Goal: Use online tool/utility: Utilize a website feature to perform a specific function

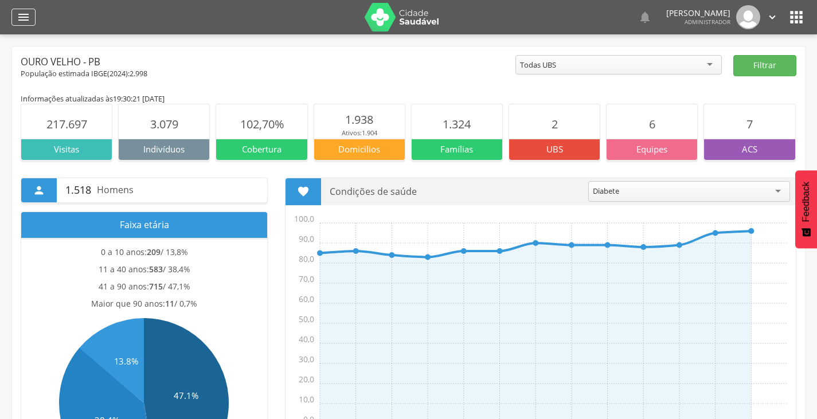
drag, startPoint x: 13, startPoint y: 9, endPoint x: 18, endPoint y: 13, distance: 6.5
click at [13, 10] on div "" at bounding box center [23, 17] width 24 height 17
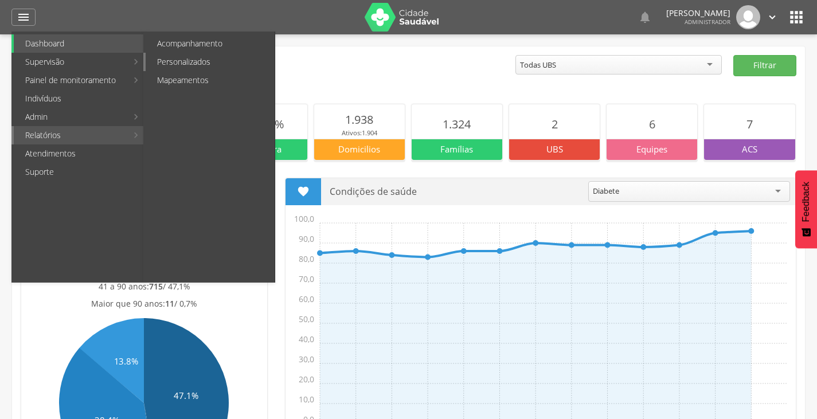
click at [186, 57] on link "Personalizados" at bounding box center [210, 62] width 129 height 18
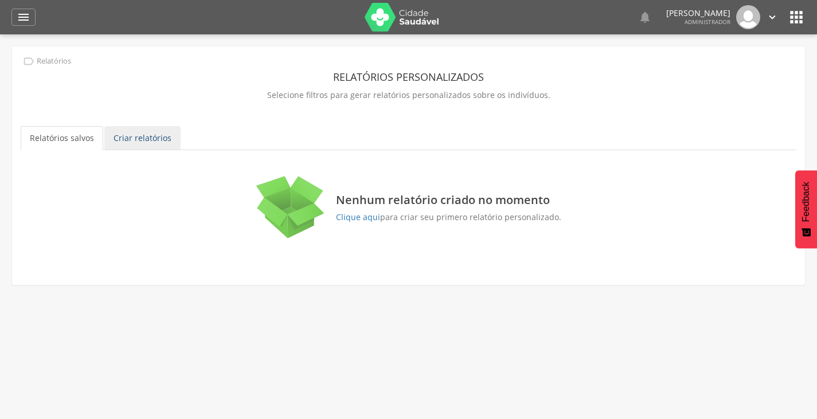
click at [137, 138] on link "Criar relatórios" at bounding box center [142, 138] width 76 height 24
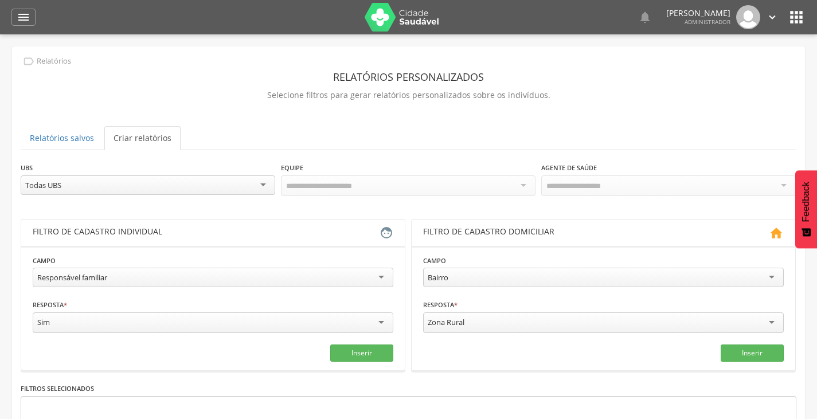
click at [103, 268] on div "Responsável familiar" at bounding box center [213, 277] width 361 height 19
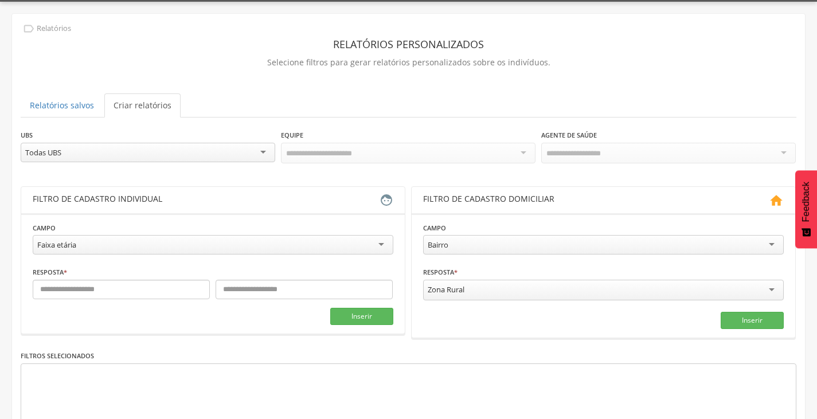
scroll to position [91, 0]
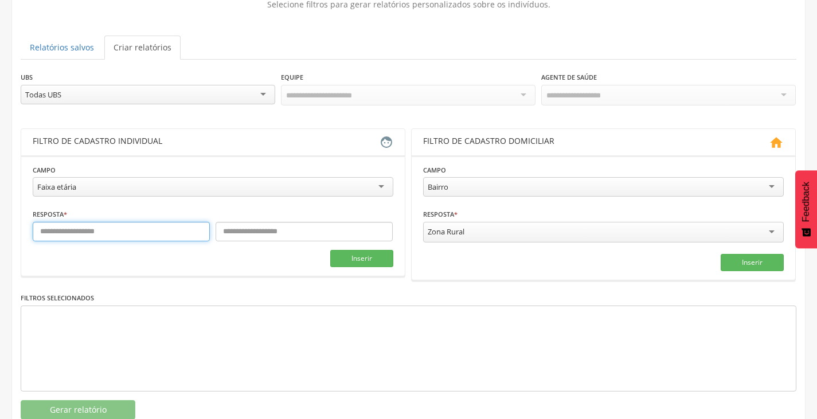
click at [168, 235] on input "text" at bounding box center [121, 231] width 177 height 19
type input "**"
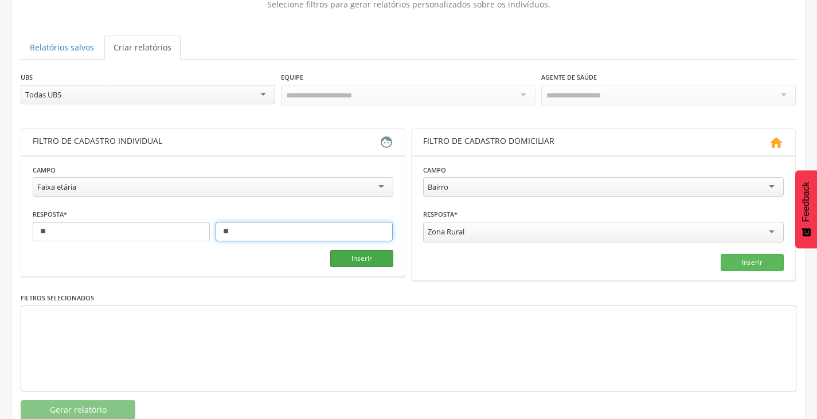
type input "**"
click at [389, 256] on button "Inserir" at bounding box center [361, 258] width 63 height 17
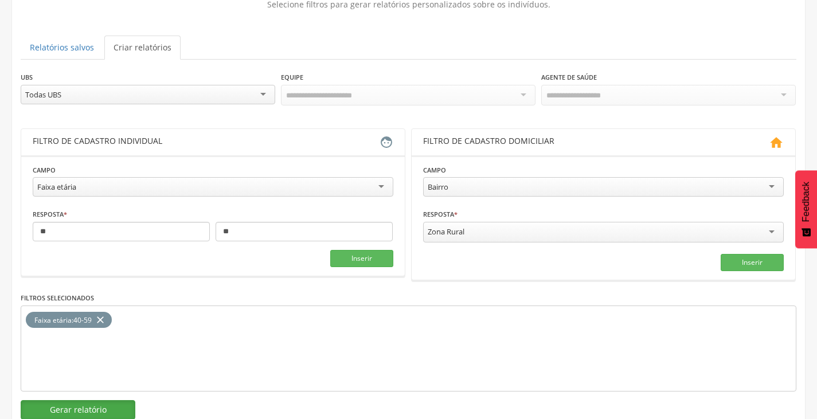
click at [99, 408] on button "Gerar relatório" at bounding box center [78, 409] width 115 height 19
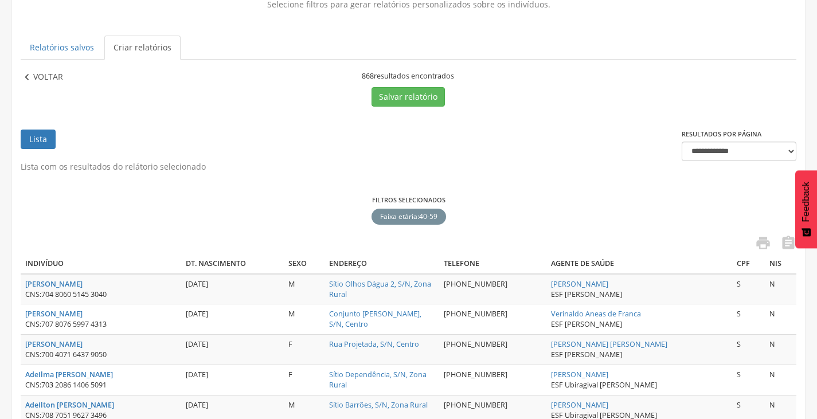
click at [45, 72] on p "Voltar" at bounding box center [48, 77] width 30 height 13
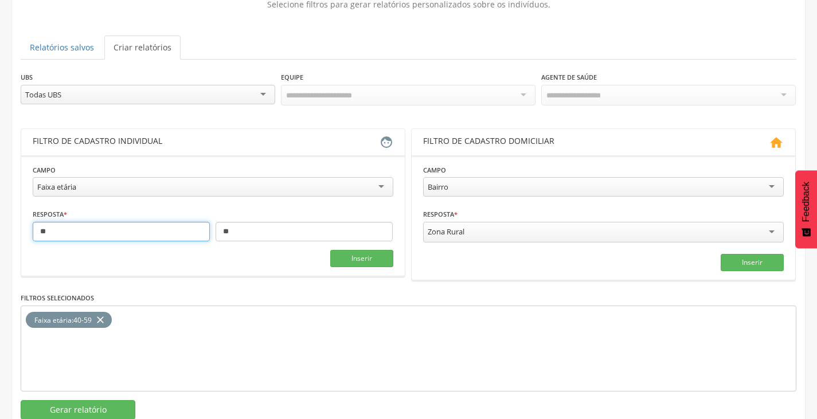
click at [108, 230] on input "**" at bounding box center [121, 231] width 177 height 19
type input "*"
click at [103, 316] on icon "close" at bounding box center [100, 320] width 11 height 17
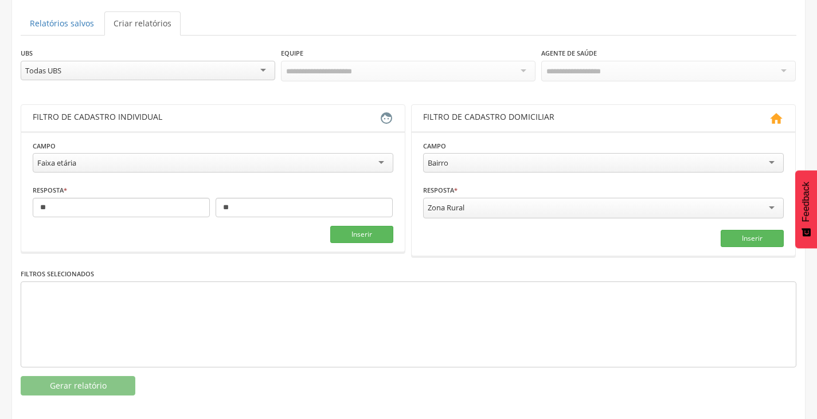
scroll to position [121, 0]
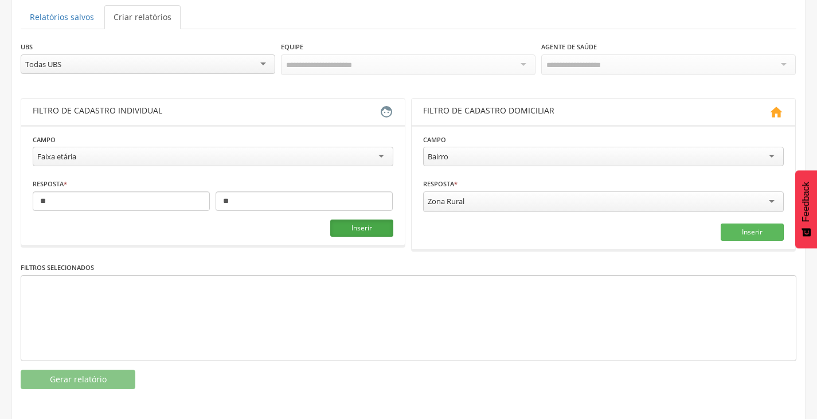
click at [371, 228] on button "Inserir" at bounding box center [361, 228] width 63 height 17
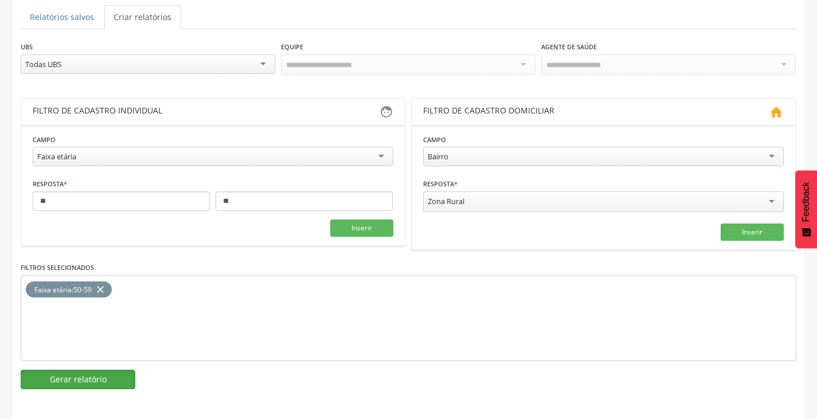
click at [111, 373] on button "Gerar relatório" at bounding box center [78, 379] width 115 height 19
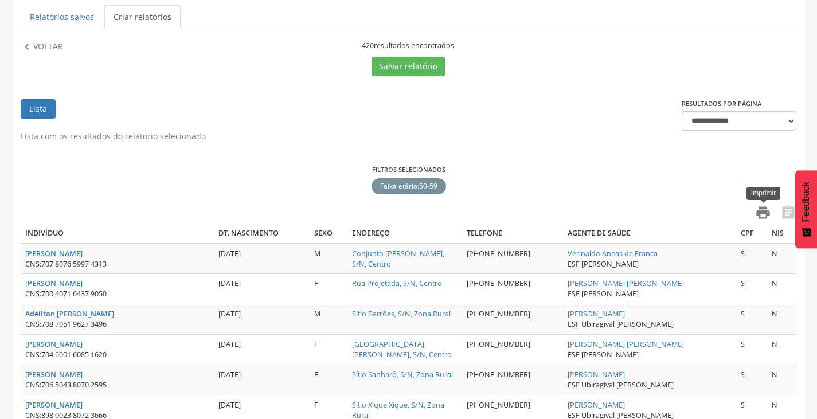
click at [764, 218] on icon "" at bounding box center [763, 213] width 16 height 16
click at [29, 42] on icon "" at bounding box center [27, 47] width 13 height 13
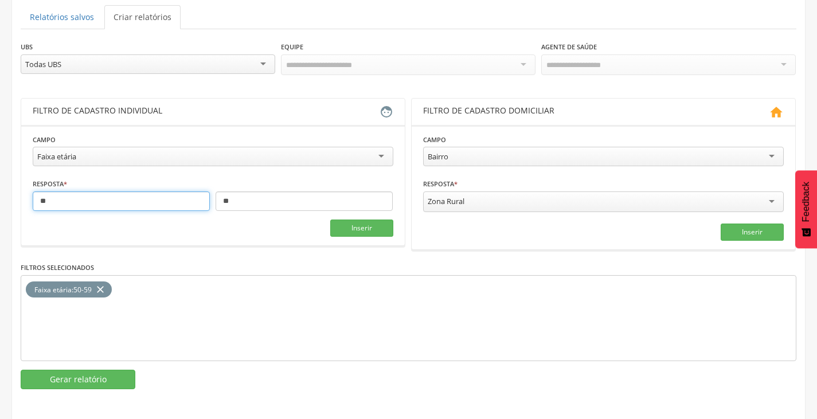
click at [87, 204] on input "**" at bounding box center [121, 201] width 177 height 19
type input "*"
type input "**"
click at [99, 286] on icon "close" at bounding box center [100, 290] width 11 height 17
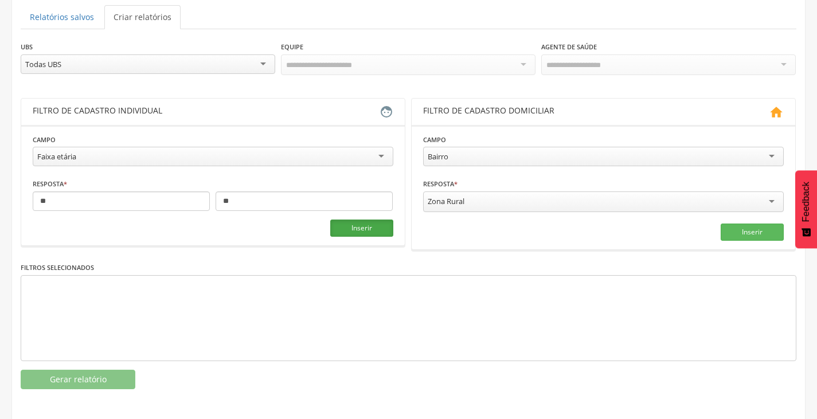
click at [360, 226] on button "Inserir" at bounding box center [361, 228] width 63 height 17
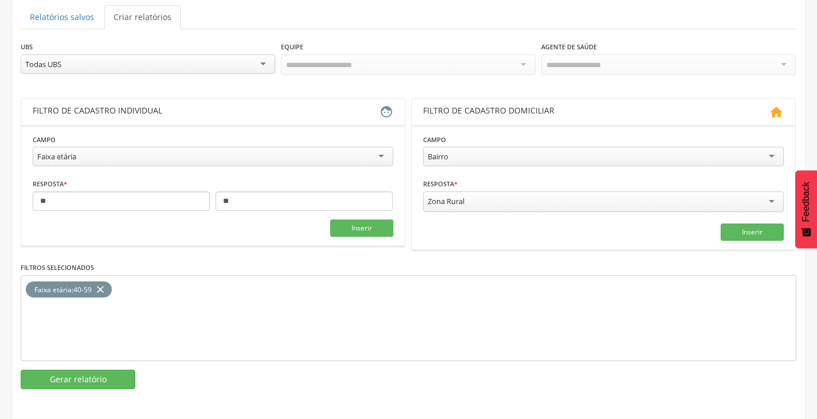
click at [196, 67] on div "Todas UBS" at bounding box center [148, 63] width 255 height 19
click at [326, 60] on div "Todas Equipes" at bounding box center [310, 64] width 49 height 10
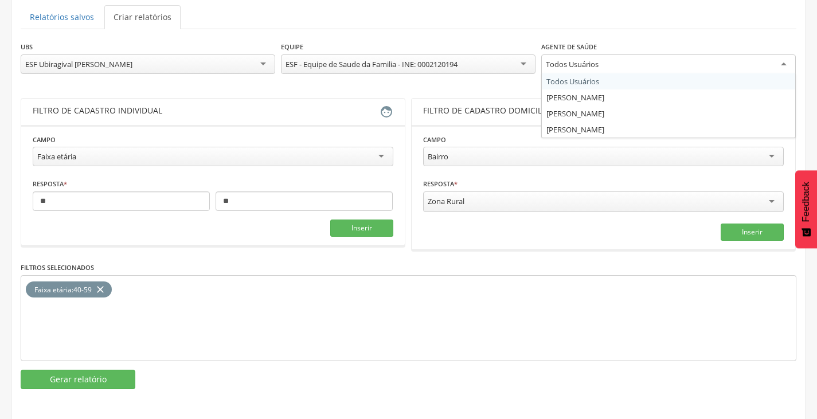
click at [563, 60] on div "Todos Usuários" at bounding box center [572, 64] width 53 height 10
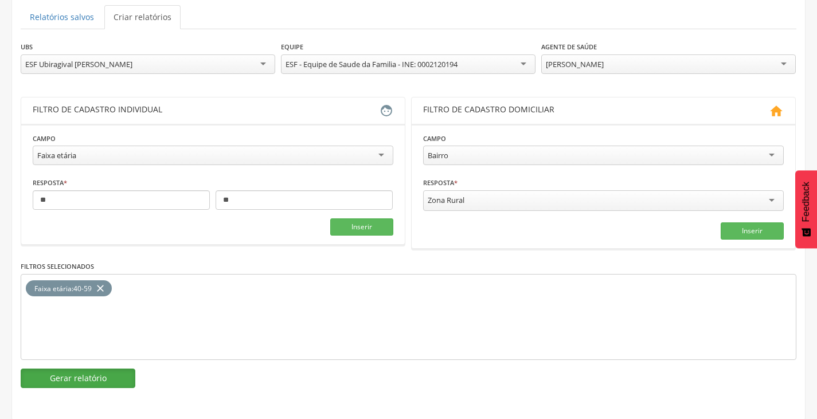
click at [114, 376] on button "Gerar relatório" at bounding box center [78, 378] width 115 height 19
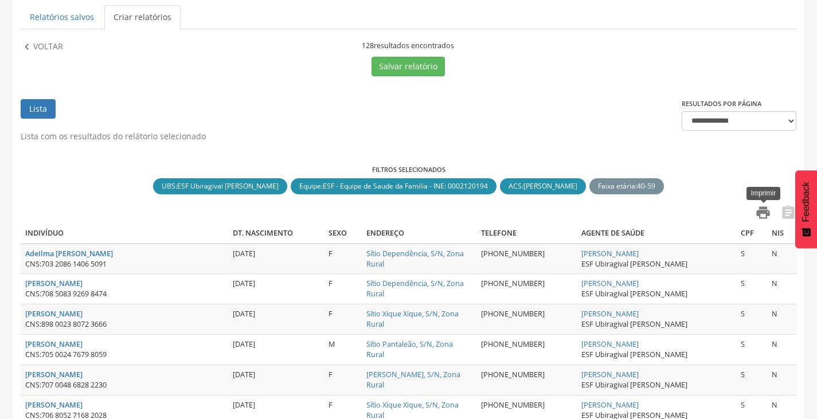
click at [764, 215] on icon "" at bounding box center [763, 213] width 16 height 16
